Goal: Task Accomplishment & Management: Complete application form

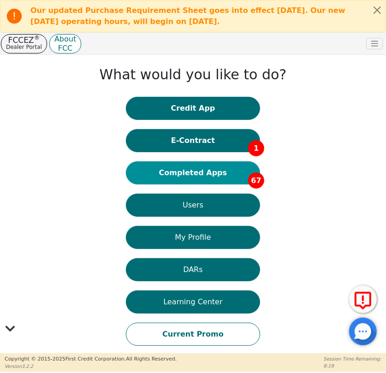
click at [198, 175] on button "Completed Apps 67" at bounding box center [193, 173] width 134 height 23
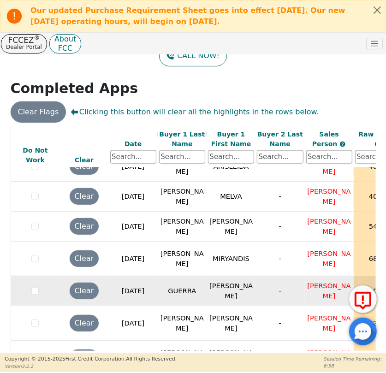
scroll to position [587, 0]
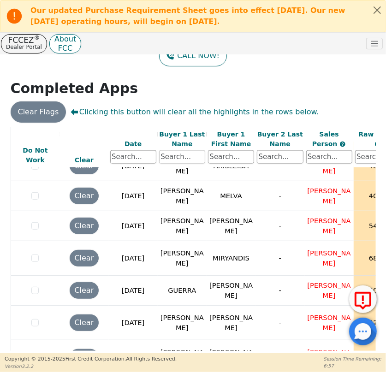
click at [172, 150] on input "text" at bounding box center [182, 157] width 46 height 14
click at [173, 157] on input "text" at bounding box center [182, 157] width 46 height 14
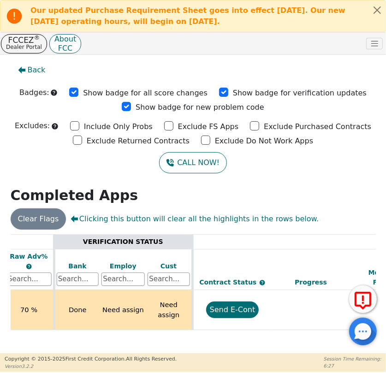
scroll to position [0, 351]
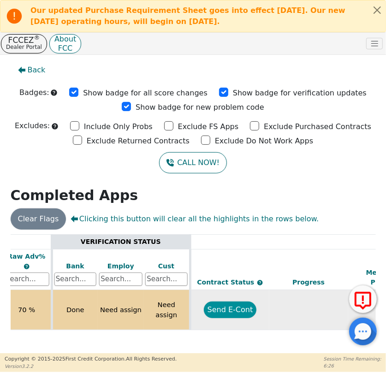
type input "BLANCO"
click at [229, 302] on button "Send E-Cont" at bounding box center [230, 310] width 53 height 17
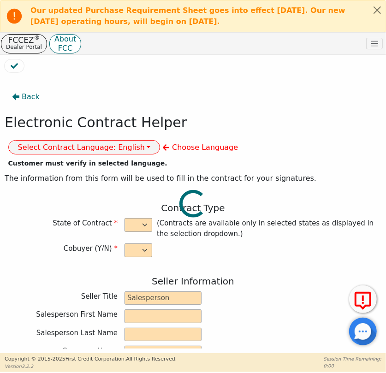
select select "n"
type input "CREDIT ANALYST"
type input "GLAFREISY"
type input "PICHARDO"
type input "DIAMOND PERFECT. DBA AQUAFEEL"
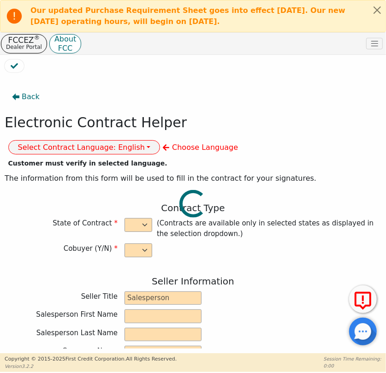
type input "230 CAPCOM AVE STE 103"
type input "WAKE FOREST"
select select "NC"
type input "27587"
type input "SHEILA"
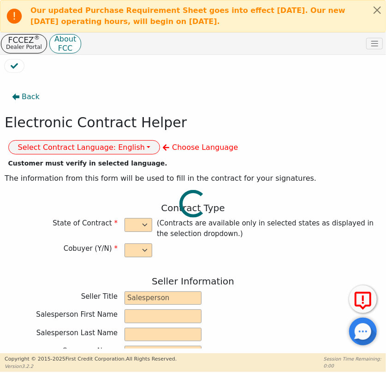
type input "BLANCO"
type input "4224 PANTHER CT"
type input "OREFIELD"
select select "PA"
type input "16069"
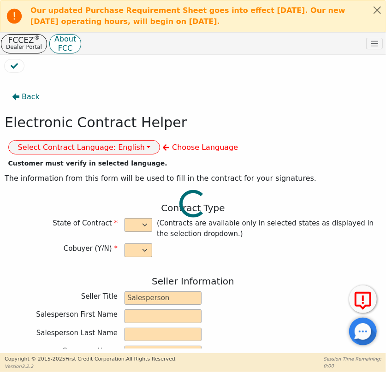
type input "2025-09-10"
type input "10.99"
type input "2025-10-03"
type input "72"
type input "0"
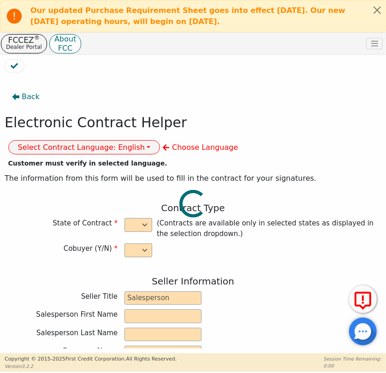
type input "8790.00"
type input "0.00"
type input "8790.00"
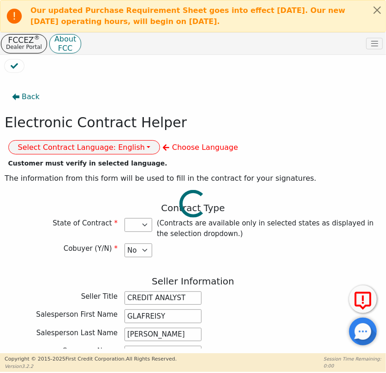
select select "PA"
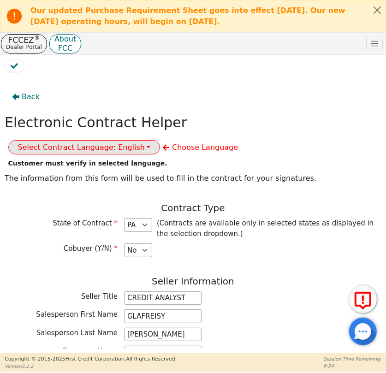
click at [161, 140] on button "Select Contract Language: English" at bounding box center [84, 147] width 152 height 14
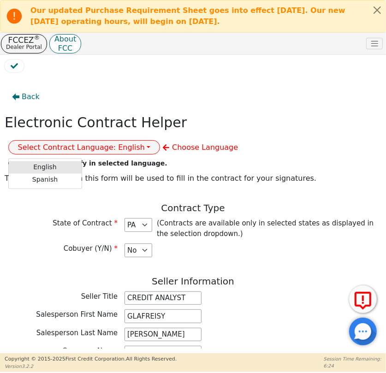
click at [82, 162] on link "English" at bounding box center [45, 168] width 73 height 12
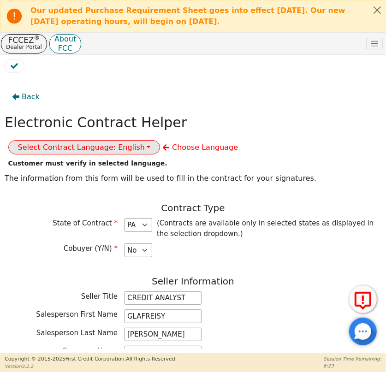
click at [161, 140] on button "Select Contract Language: English" at bounding box center [84, 147] width 152 height 14
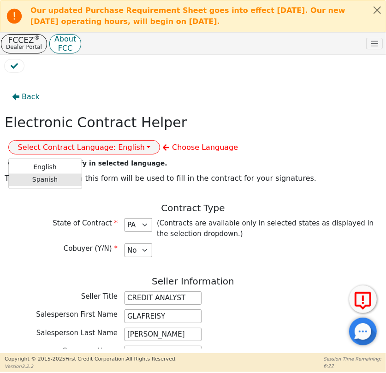
click at [82, 174] on link "Spanish" at bounding box center [45, 180] width 73 height 12
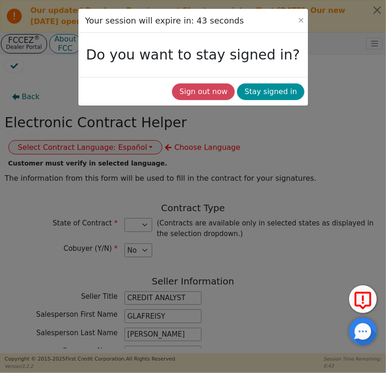
click at [272, 88] on button "Stay signed in" at bounding box center [270, 92] width 67 height 17
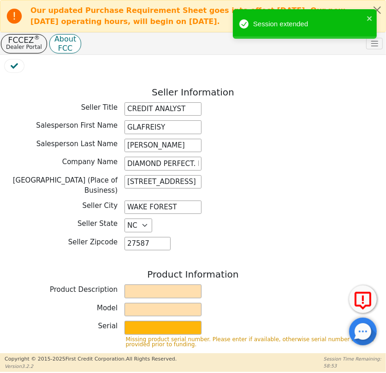
scroll to position [294, 0]
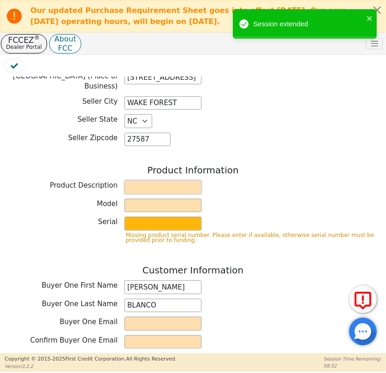
click at [156, 180] on input "text" at bounding box center [163, 187] width 77 height 14
type input "WATER PURIFICATION SYSTEM"
click at [129, 190] on div "Product Information Product Description WATER PURIFICATION SYSTEM Model Serial …" at bounding box center [193, 208] width 377 height 86
drag, startPoint x: 129, startPoint y: 195, endPoint x: 132, endPoint y: 203, distance: 7.7
click at [129, 199] on input "text" at bounding box center [163, 206] width 77 height 14
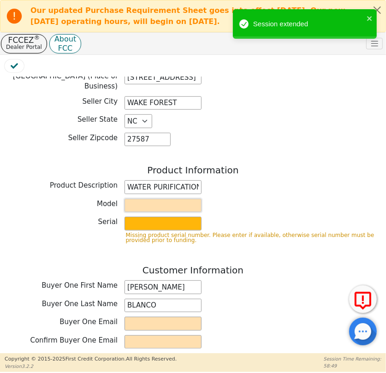
type input "AQUAFEEL SYSTEM"
click at [136, 217] on input "text" at bounding box center [163, 224] width 77 height 14
type input "W525"
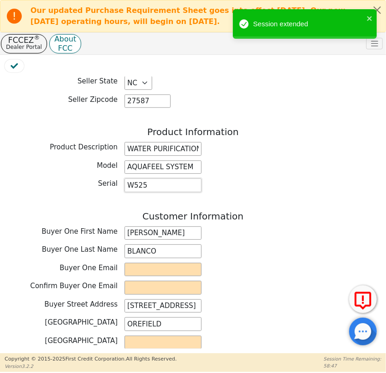
scroll to position [378, 0]
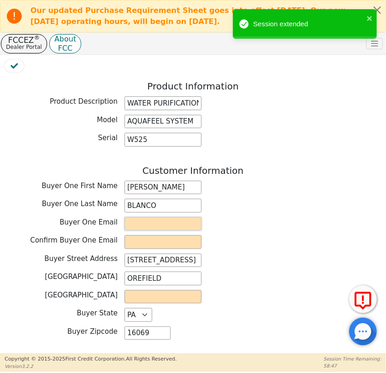
click at [152, 217] on input "email" at bounding box center [163, 224] width 77 height 14
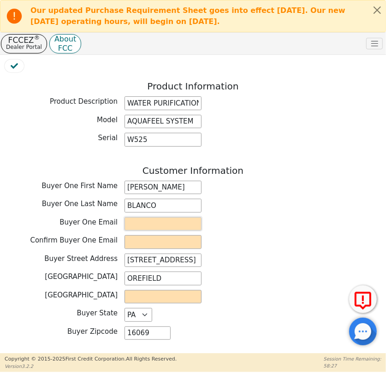
paste input "Carolina.camilla21@gmail.com"
type input "Carolina.camilla21@gmail.com"
click at [149, 235] on input "email" at bounding box center [163, 242] width 77 height 14
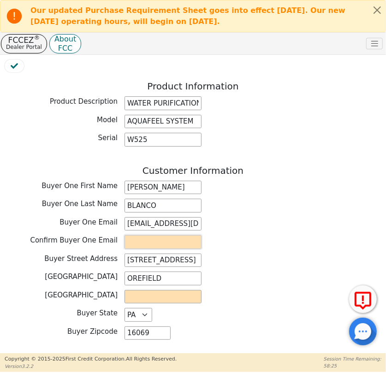
paste input "Carolina.camilla21@gmail.com"
type input "Carolina.camilla21@gmail.com"
drag, startPoint x: 188, startPoint y: 252, endPoint x: 125, endPoint y: 249, distance: 63.7
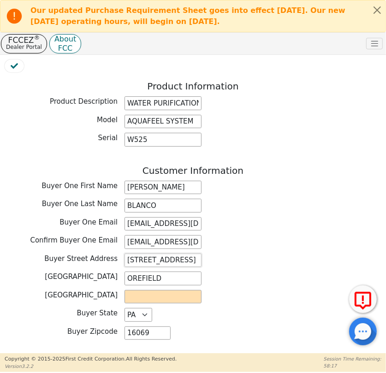
click at [125, 254] on input "4224 PANTHER CT" at bounding box center [163, 261] width 77 height 14
drag, startPoint x: 166, startPoint y: 273, endPoint x: 114, endPoint y: 267, distance: 52.0
click at [114, 272] on div "Buyer City OREFIELD" at bounding box center [193, 279] width 377 height 14
click at [182, 290] on input "text" at bounding box center [163, 297] width 77 height 14
type input "LEGIGH"
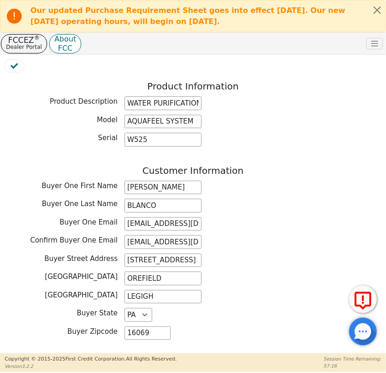
click at [262, 290] on div "Buyer County LEGIGH" at bounding box center [193, 297] width 377 height 14
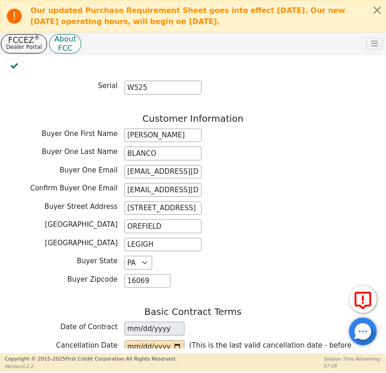
scroll to position [545, 0]
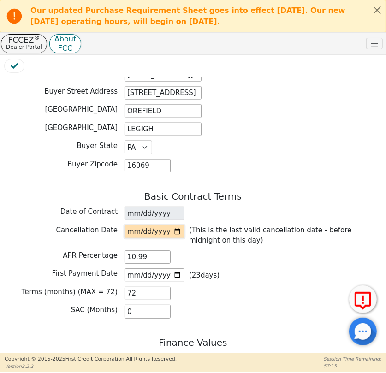
click at [176, 226] on input "date" at bounding box center [155, 232] width 60 height 14
type input "2025-09-17"
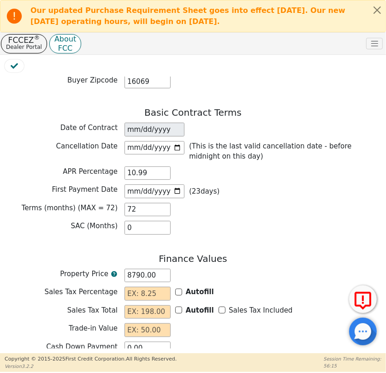
scroll to position [737, 0]
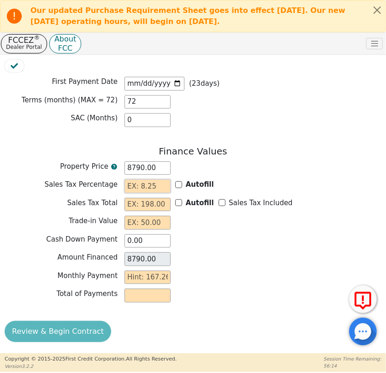
click at [150, 183] on input "text" at bounding box center [148, 187] width 46 height 14
type input "0.00"
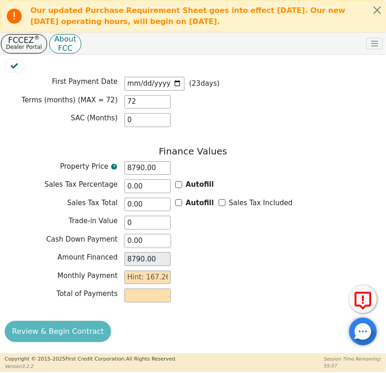
type input "0.00"
type input "0"
type input "0.00"
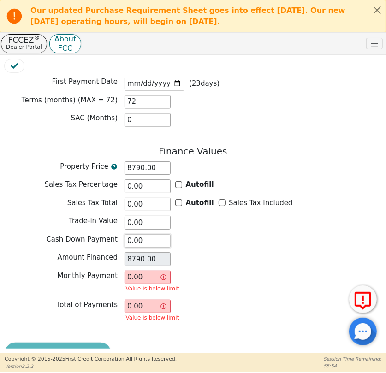
click at [152, 234] on input "0.00" at bounding box center [148, 241] width 46 height 14
click at [150, 205] on div "Sales Tax Total 0.00 Autofill Sales Tax Included" at bounding box center [193, 206] width 377 height 16
click at [139, 163] on input "8790.00" at bounding box center [148, 169] width 46 height 14
click at [140, 117] on input "0" at bounding box center [148, 121] width 46 height 14
click at [144, 271] on input "0.00" at bounding box center [148, 278] width 46 height 14
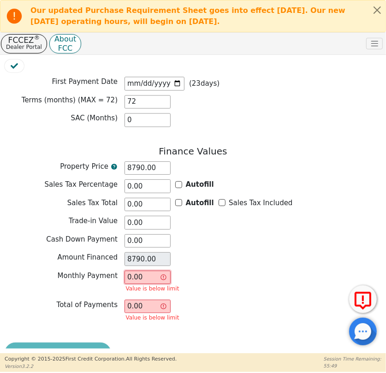
type input "0.001"
type input "0.07"
type input "0.0016"
type input "0.12"
type input "0.001"
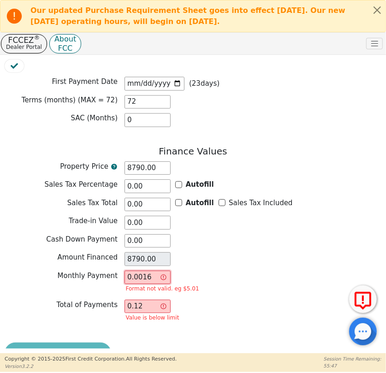
type input "0.07"
type input "0.00"
type input "0"
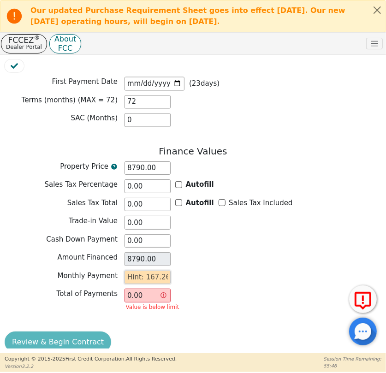
type input "1"
type input "72.00"
type input "16"
type input "1152.00"
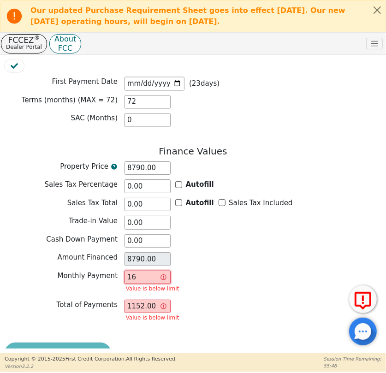
type input "167"
type input "12024.00"
type input "167.2"
type input "12038.40"
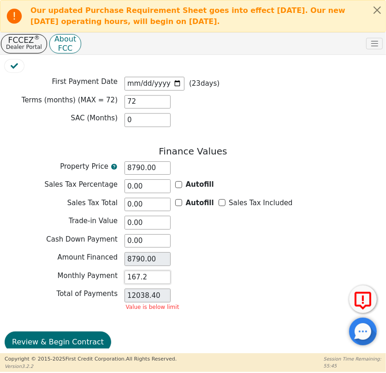
type input "167.26"
type input "12042.72"
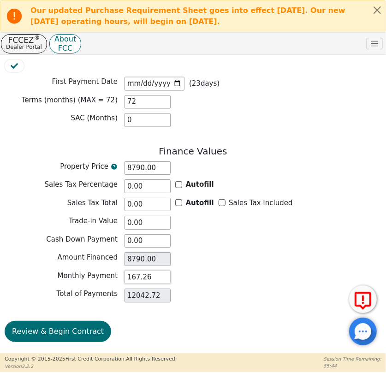
type input "167.26"
click at [233, 289] on div "Total of Payments 12042.72" at bounding box center [193, 296] width 377 height 14
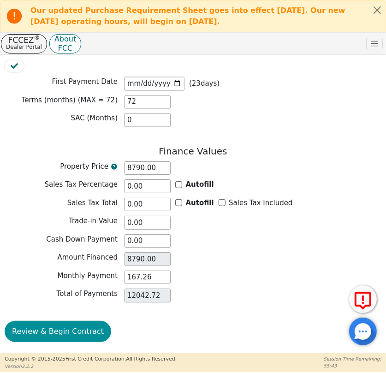
click at [51, 329] on button "Review & Begin Contract" at bounding box center [58, 331] width 107 height 21
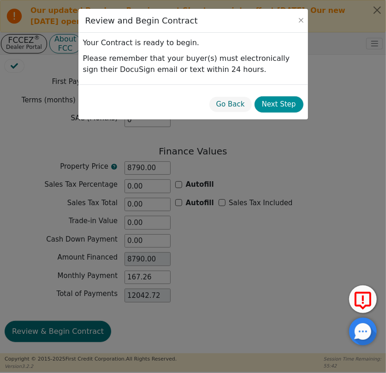
click at [283, 108] on button "Next Step" at bounding box center [279, 104] width 49 height 16
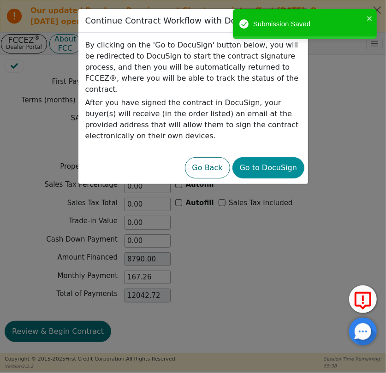
click at [267, 162] on button "Go to DocuSign" at bounding box center [269, 167] width 72 height 21
